Goal: Find contact information: Find contact information

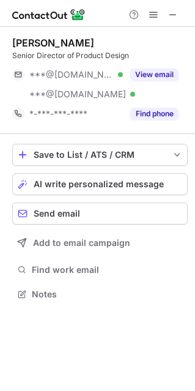
scroll to position [285, 194]
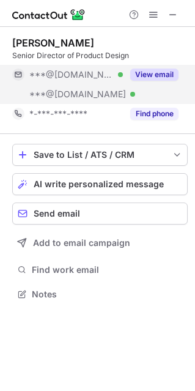
click at [163, 67] on div "View email" at bounding box center [151, 75] width 56 height 20
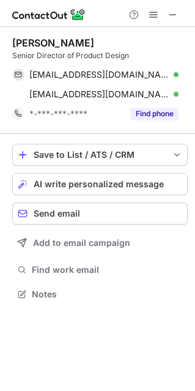
drag, startPoint x: 120, startPoint y: 42, endPoint x: 9, endPoint y: 43, distance: 111.3
click at [9, 43] on div "[PERSON_NAME] Senior Director of Product Design [EMAIL_ADDRESS][DOMAIN_NAME] Ve…" at bounding box center [97, 169] width 195 height 285
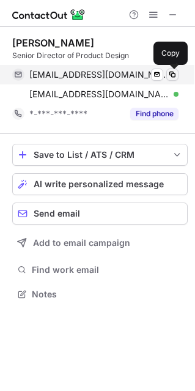
click at [172, 73] on span at bounding box center [173, 75] width 10 height 10
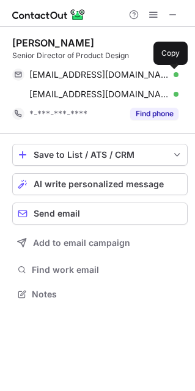
click at [133, 38] on div "Hannah Ruth Fulcher" at bounding box center [99, 43] width 175 height 12
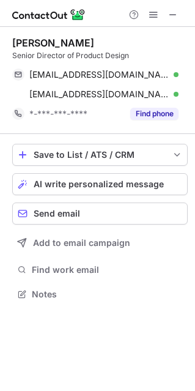
drag, startPoint x: 122, startPoint y: 44, endPoint x: 131, endPoint y: 44, distance: 9.8
click at [131, 44] on div "Hannah Ruth Fulcher" at bounding box center [99, 43] width 175 height 12
drag, startPoint x: 115, startPoint y: 38, endPoint x: 14, endPoint y: 40, distance: 100.9
click at [14, 40] on div "Hannah Ruth Fulcher" at bounding box center [99, 43] width 175 height 12
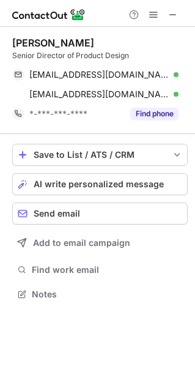
copy div "Hannah Ruth Fulcher"
click at [91, 42] on div "Hannah Ruth Fulcher" at bounding box center [53, 43] width 82 height 12
click at [120, 39] on div "Hannah Ruth Fulcher" at bounding box center [99, 43] width 175 height 12
drag, startPoint x: 121, startPoint y: 42, endPoint x: 8, endPoint y: 42, distance: 113.1
click at [8, 42] on div "Hannah Ruth Fulcher Senior Director of Product Design hannahefulcher@gmail.com …" at bounding box center [97, 169] width 195 height 285
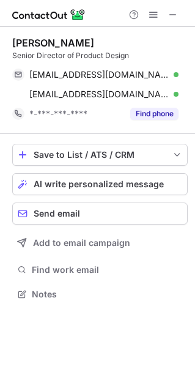
click at [32, 40] on div "Hannah Ruth Fulcher" at bounding box center [53, 43] width 82 height 12
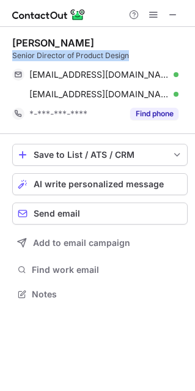
drag, startPoint x: 134, startPoint y: 55, endPoint x: 11, endPoint y: 57, distance: 122.9
click at [11, 57] on div "Hannah Ruth Fulcher Senior Director of Product Design hannahefulcher@gmail.com …" at bounding box center [97, 169] width 195 height 285
copy div "Senior Director of Product Design"
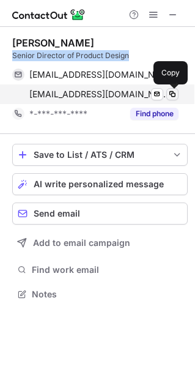
click at [172, 93] on span at bounding box center [173, 94] width 10 height 10
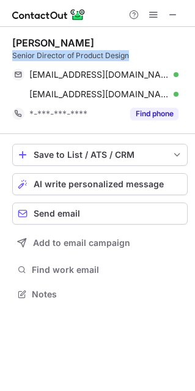
click at [97, 59] on div "Senior Director of Product Design" at bounding box center [99, 55] width 175 height 11
drag, startPoint x: 128, startPoint y: 58, endPoint x: 6, endPoint y: 57, distance: 122.9
click at [6, 57] on div "Hannah Ruth Fulcher Senior Director of Product Design hannahefulcher@gmail.com …" at bounding box center [97, 169] width 195 height 285
click at [38, 57] on div "Senior Director of Product Design" at bounding box center [99, 55] width 175 height 11
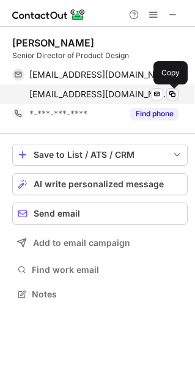
click at [174, 95] on span at bounding box center [173, 94] width 10 height 10
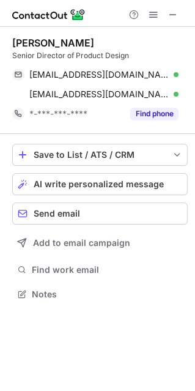
drag, startPoint x: 106, startPoint y: 37, endPoint x: 24, endPoint y: 40, distance: 82.0
click at [24, 40] on div "Hannah Ruth Fulcher" at bounding box center [53, 43] width 82 height 12
click at [25, 40] on div "Hannah Ruth Fulcher" at bounding box center [53, 43] width 82 height 12
drag, startPoint x: 114, startPoint y: 41, endPoint x: 51, endPoint y: 41, distance: 63.0
click at [51, 41] on div "Hannah Ruth Fulcher" at bounding box center [99, 43] width 175 height 12
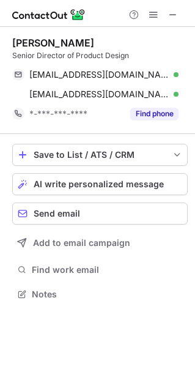
click at [51, 41] on div "Hannah Ruth Fulcher" at bounding box center [53, 43] width 82 height 12
drag, startPoint x: 49, startPoint y: 40, endPoint x: 133, endPoint y: 44, distance: 84.4
click at [133, 44] on div "Hannah Ruth Fulcher" at bounding box center [99, 43] width 175 height 12
click at [134, 44] on div "Hannah Ruth Fulcher" at bounding box center [99, 43] width 175 height 12
drag, startPoint x: 116, startPoint y: 39, endPoint x: 48, endPoint y: 38, distance: 67.9
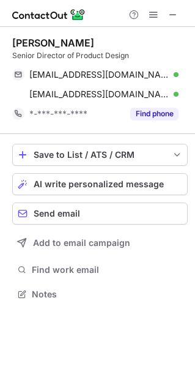
click at [48, 38] on div "Hannah Ruth Fulcher" at bounding box center [99, 43] width 175 height 12
click at [48, 38] on div "Hannah Ruth Fulcher" at bounding box center [53, 43] width 82 height 12
drag, startPoint x: 116, startPoint y: 41, endPoint x: 48, endPoint y: 42, distance: 67.2
click at [48, 42] on div "Hannah Ruth Fulcher" at bounding box center [99, 43] width 175 height 12
click at [48, 42] on div "Hannah Ruth Fulcher" at bounding box center [53, 43] width 82 height 12
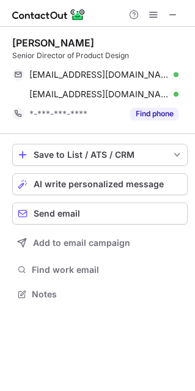
drag, startPoint x: 50, startPoint y: 45, endPoint x: 142, endPoint y: 34, distance: 93.0
click at [142, 34] on div "Hannah Ruth Fulcher Senior Director of Product Design hannahefulcher@gmail.com …" at bounding box center [99, 80] width 175 height 107
click at [175, 12] on span at bounding box center [173, 15] width 10 height 10
